Goal: Task Accomplishment & Management: Complete application form

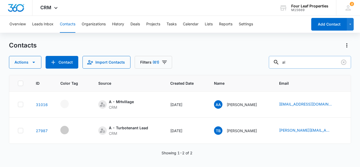
type input "a"
drag, startPoint x: 302, startPoint y: 61, endPoint x: 256, endPoint y: 64, distance: 46.2
click at [257, 64] on div "Actions Contact Import Contacts Filters (61) allard" at bounding box center [180, 62] width 342 height 13
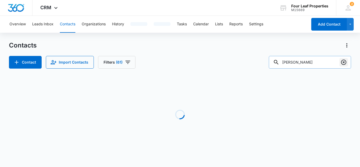
click at [345, 62] on icon "Clear" at bounding box center [343, 62] width 6 height 6
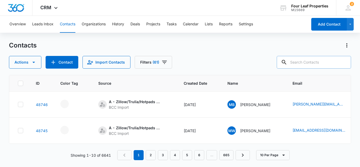
click at [302, 61] on input "text" at bounding box center [314, 62] width 74 height 13
type input "[PERSON_NAME]"
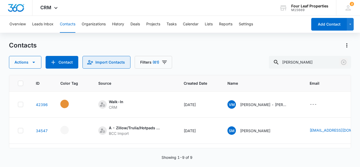
drag, startPoint x: 343, startPoint y: 62, endPoint x: 118, endPoint y: 64, distance: 224.7
click at [343, 62] on icon "Clear" at bounding box center [343, 62] width 5 height 5
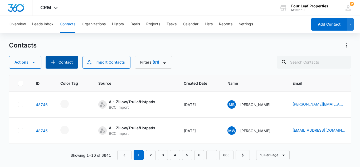
click at [61, 62] on button "Contact" at bounding box center [62, 62] width 33 height 13
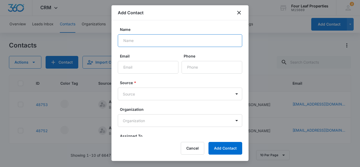
click at [154, 41] on input "Name" at bounding box center [180, 40] width 124 height 13
type input "[PERSON_NAME]"
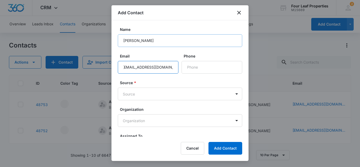
scroll to position [0, 6]
type input "[EMAIL_ADDRESS][DOMAIN_NAME]"
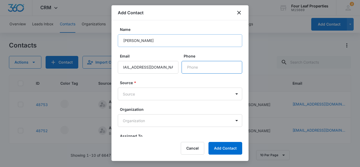
scroll to position [0, 0]
type input "[PHONE_NUMBER]"
click at [127, 92] on body "CRM Apps Reputation Websites Forms CRM Email Social Shop Payments POS Content A…" at bounding box center [180, 83] width 360 height 167
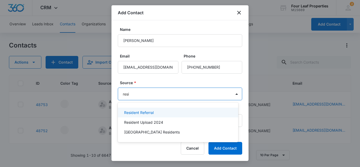
type input "resid"
click at [143, 113] on p "Resident Referral" at bounding box center [138, 113] width 29 height 6
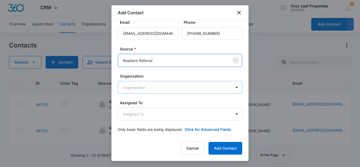
scroll to position [36, 0]
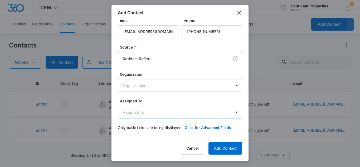
click at [154, 112] on body "CRM Apps Reputation Websites Forms CRM Email Social Shop Payments POS Content A…" at bounding box center [180, 83] width 360 height 167
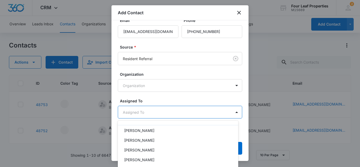
scroll to position [105, 0]
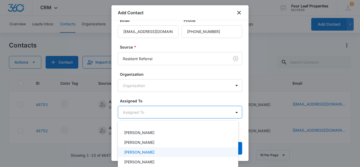
click at [143, 150] on p "[PERSON_NAME]" at bounding box center [139, 152] width 30 height 6
click at [159, 96] on div at bounding box center [180, 83] width 360 height 167
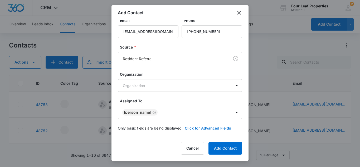
scroll to position [36, 0]
click at [197, 127] on button "Click for Advanced Fields" at bounding box center [208, 128] width 46 height 6
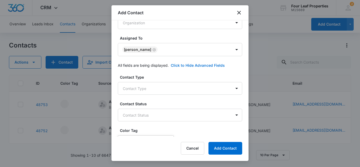
scroll to position [115, 0]
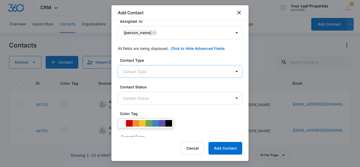
click at [141, 72] on body "CRM Apps Reputation Websites Forms CRM Email Social Shop Payments POS Content A…" at bounding box center [180, 83] width 360 height 167
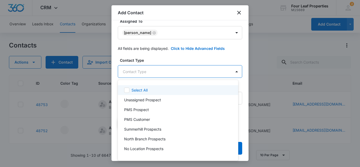
click at [136, 70] on div at bounding box center [180, 83] width 360 height 167
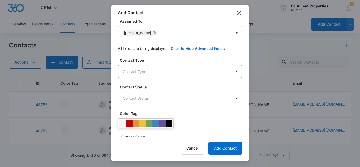
click at [136, 70] on body "CRM Apps Reputation Websites Forms CRM Email Social Shop Payments POS Content A…" at bounding box center [180, 83] width 360 height 167
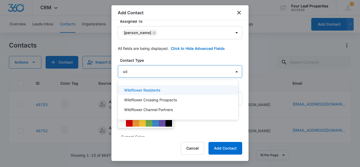
type input "wild"
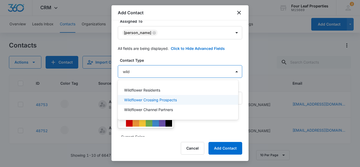
click at [142, 99] on p "Wildflower Crossing Prospects" at bounding box center [150, 100] width 53 height 6
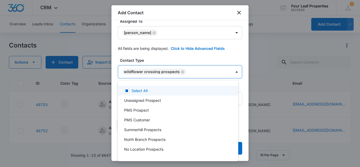
click at [191, 58] on div at bounding box center [180, 83] width 360 height 167
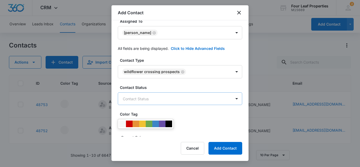
click at [140, 97] on body "CRM Apps Reputation Websites Forms CRM Email Social Shop Payments POS Content A…" at bounding box center [180, 83] width 360 height 167
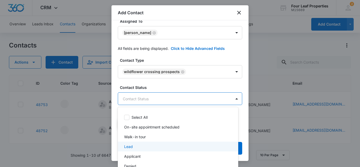
drag, startPoint x: 133, startPoint y: 147, endPoint x: 136, endPoint y: 136, distance: 10.7
click at [132, 146] on div "Lead" at bounding box center [177, 147] width 107 height 6
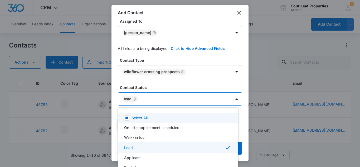
drag, startPoint x: 198, startPoint y: 57, endPoint x: 195, endPoint y: 58, distance: 2.7
click at [197, 57] on div at bounding box center [180, 83] width 360 height 167
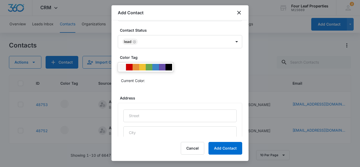
scroll to position [168, 0]
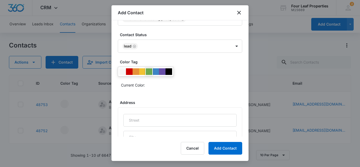
drag, startPoint x: 147, startPoint y: 72, endPoint x: 150, endPoint y: 74, distance: 3.8
click at [147, 72] on div at bounding box center [149, 71] width 7 height 7
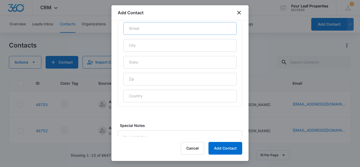
scroll to position [283, 0]
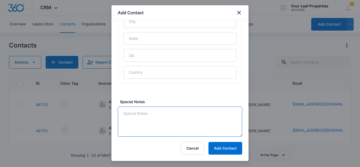
click at [134, 111] on textarea "Special Notes" at bounding box center [180, 121] width 124 height 30
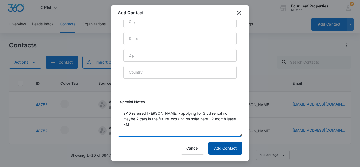
type textarea "9/10 referred [PERSON_NAME] - applying for 3 bd rental no maybe 2 cats in the f…"
click at [227, 147] on button "Add Contact" at bounding box center [225, 148] width 34 height 13
